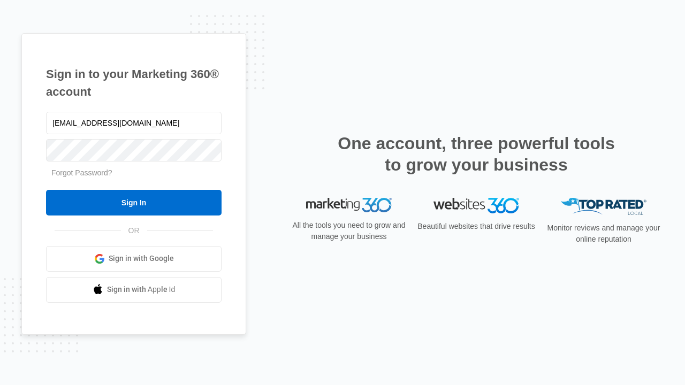
type input "[EMAIL_ADDRESS][DOMAIN_NAME]"
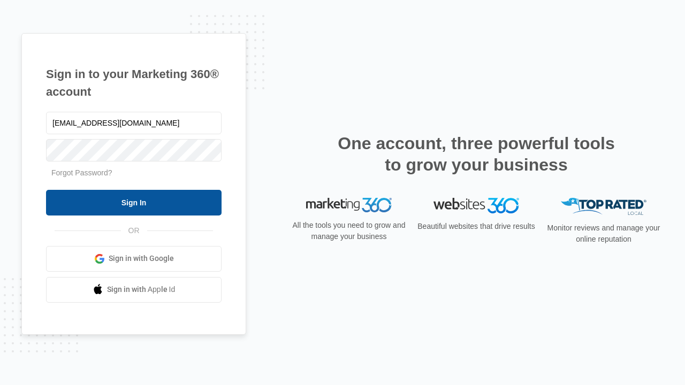
click at [134, 202] on input "Sign In" at bounding box center [134, 203] width 176 height 26
